Goal: Transaction & Acquisition: Purchase product/service

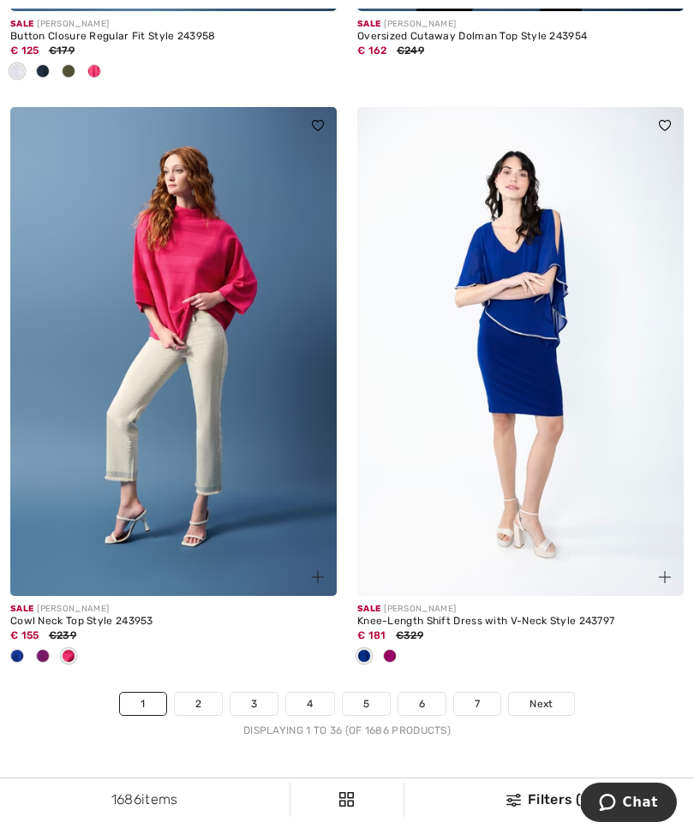
scroll to position [10180, 0]
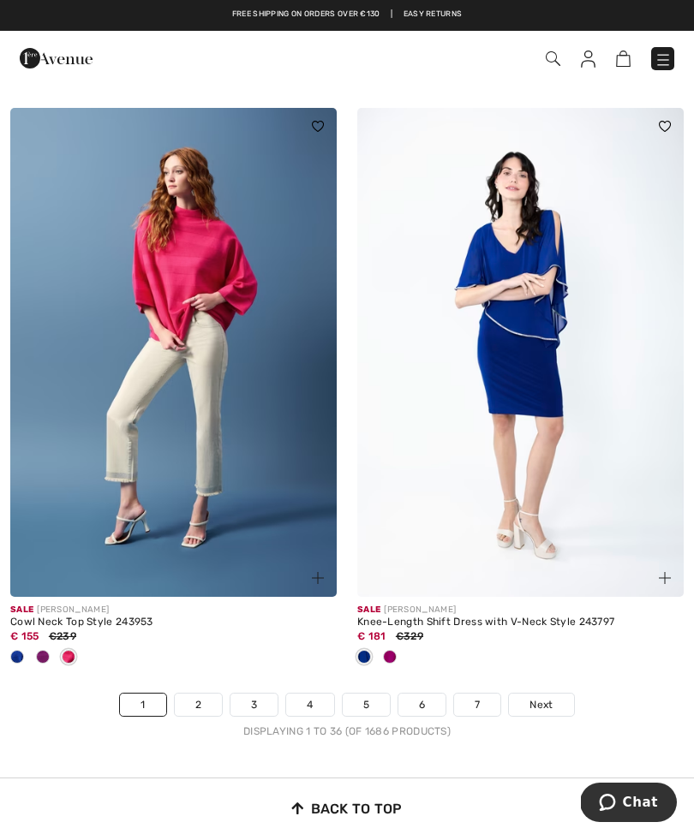
click at [543, 697] on span "Next" at bounding box center [540, 704] width 23 height 15
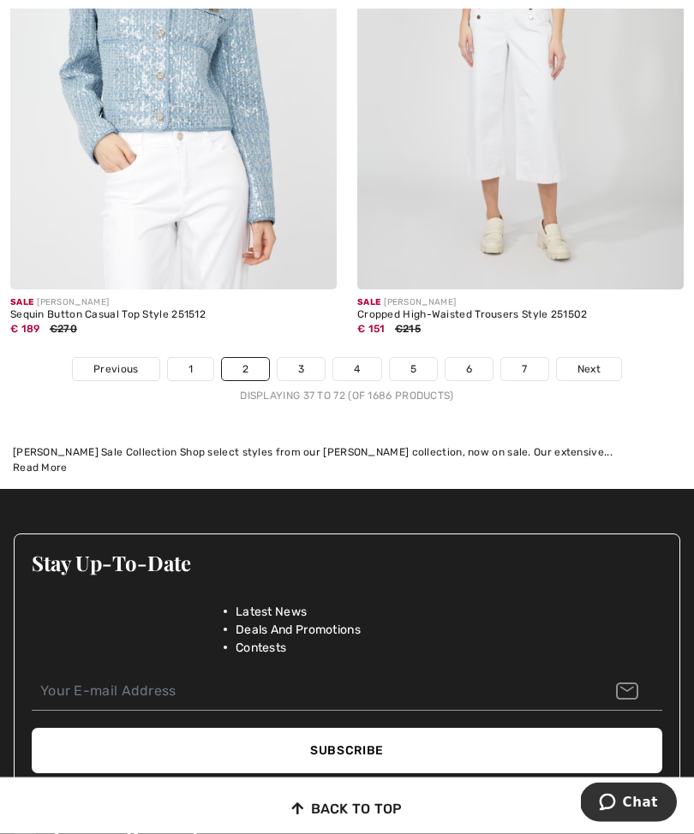
scroll to position [10544, 0]
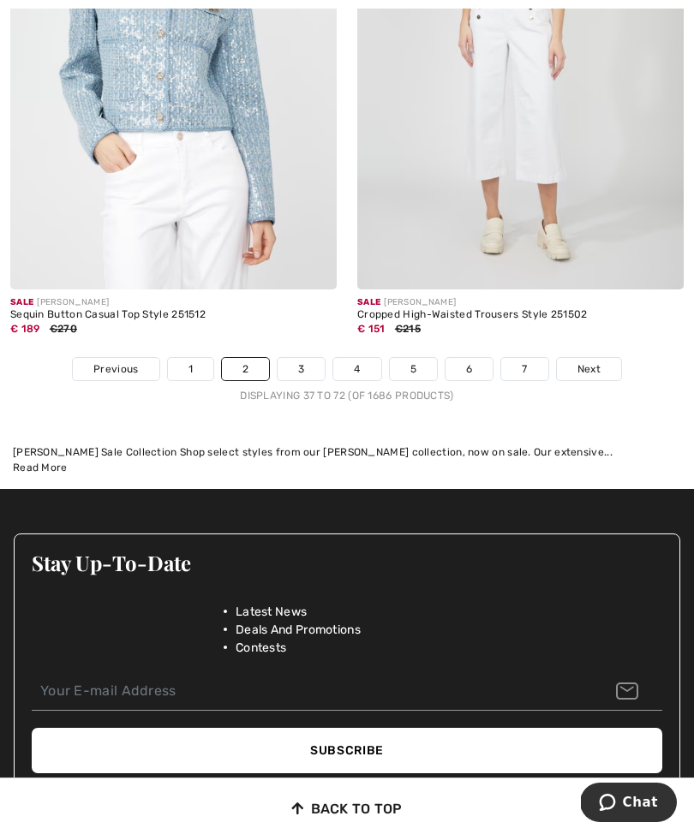
click at [591, 361] on span "Next" at bounding box center [588, 368] width 23 height 15
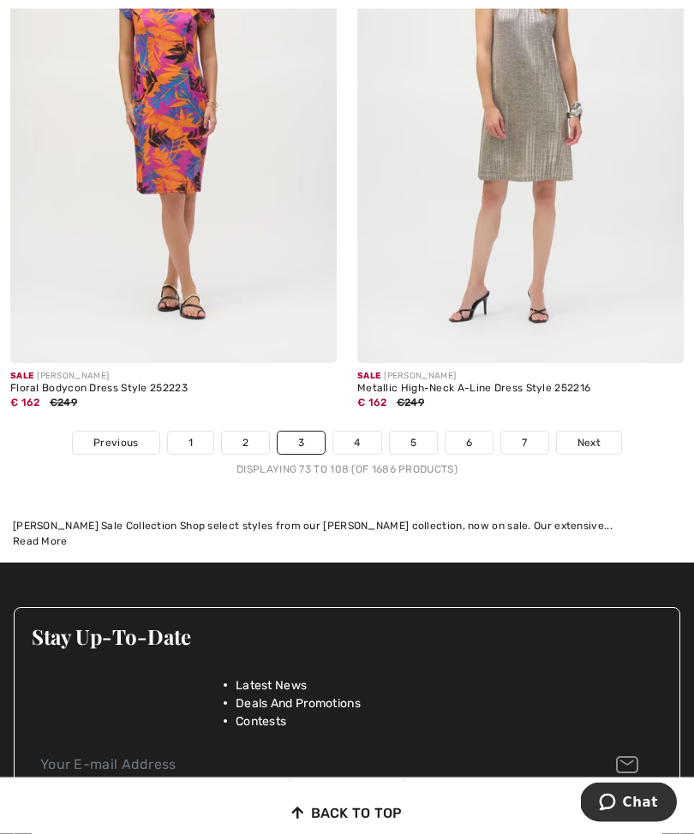
scroll to position [10687, 0]
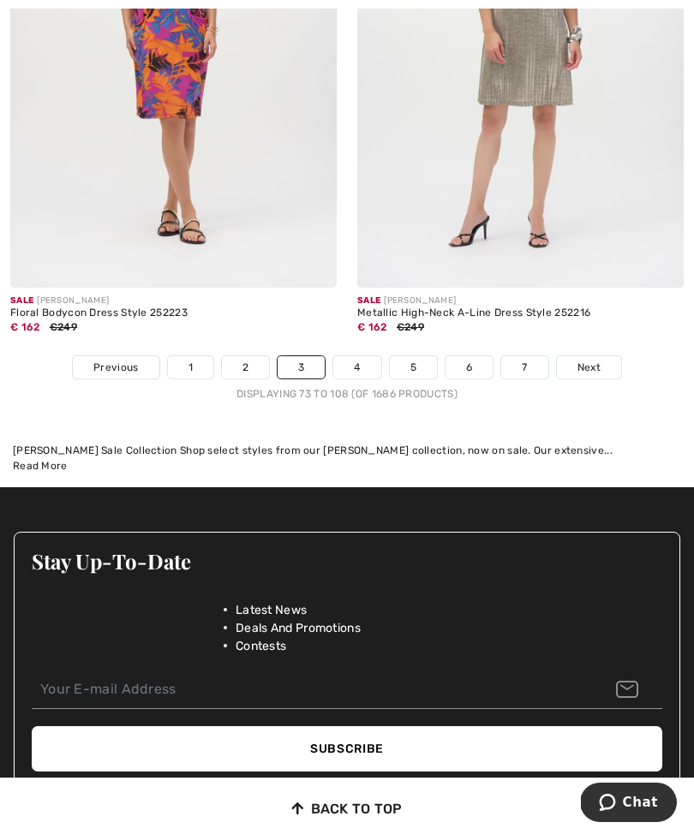
click at [577, 361] on span "Next" at bounding box center [588, 367] width 23 height 15
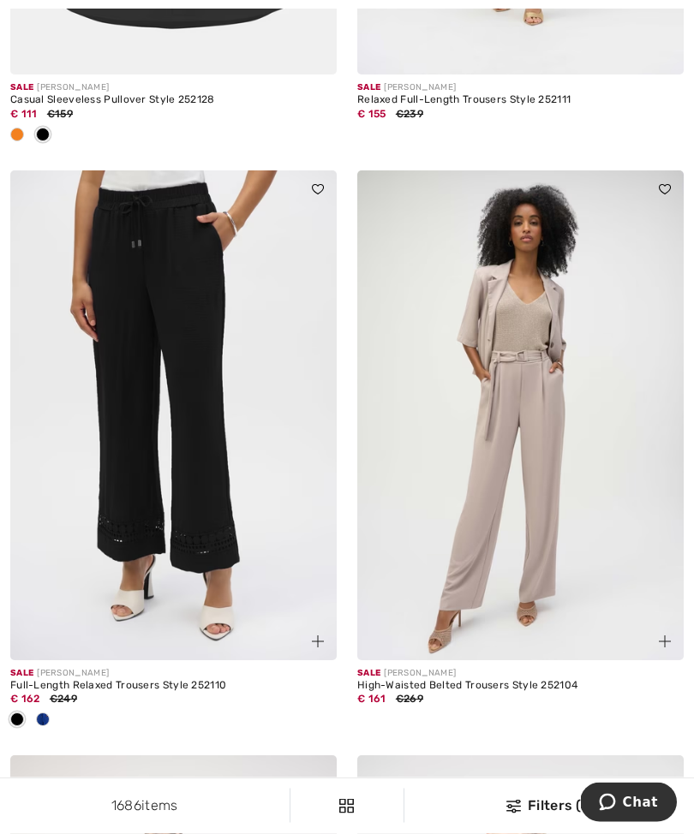
scroll to position [5574, 0]
click at [38, 707] on div at bounding box center [43, 721] width 26 height 28
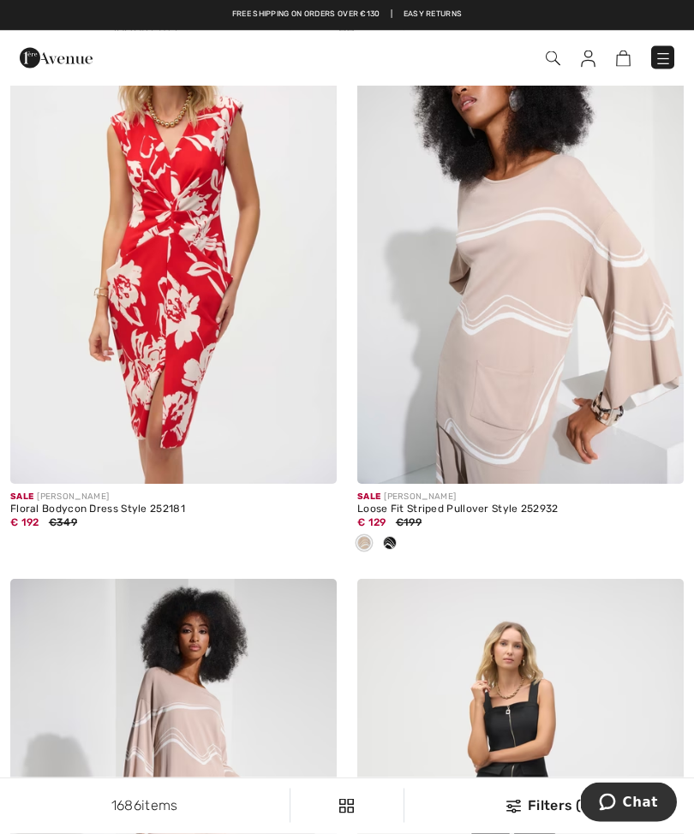
scroll to position [9321, 0]
click at [522, 378] on img at bounding box center [520, 239] width 326 height 490
